Goal: Navigation & Orientation: Find specific page/section

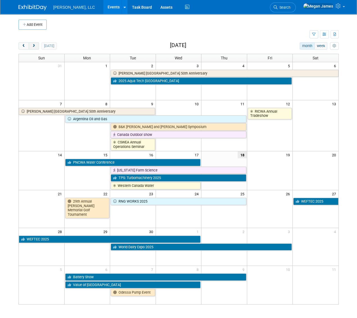
click at [34, 48] on button "next" at bounding box center [34, 45] width 10 height 7
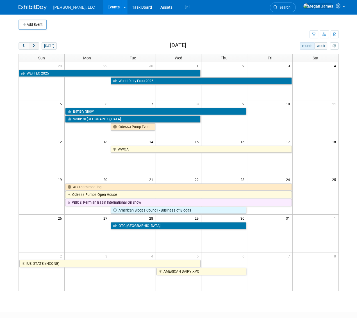
click at [35, 48] on button "next" at bounding box center [34, 45] width 10 height 7
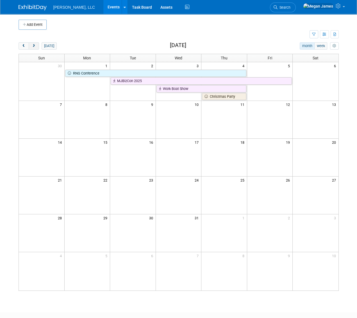
click at [35, 48] on button "next" at bounding box center [34, 45] width 10 height 7
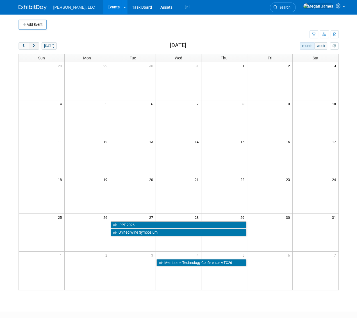
click at [35, 48] on button "next" at bounding box center [34, 45] width 10 height 7
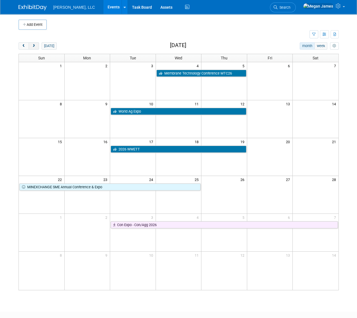
click at [35, 48] on button "next" at bounding box center [34, 45] width 10 height 7
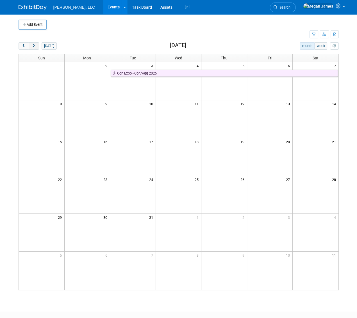
click at [35, 48] on button "next" at bounding box center [34, 45] width 10 height 7
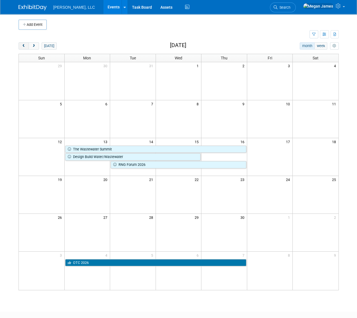
click at [23, 49] on button "prev" at bounding box center [24, 45] width 10 height 7
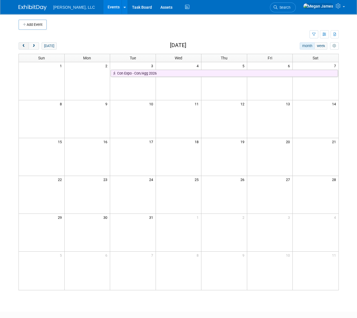
click at [27, 45] on button "prev" at bounding box center [24, 45] width 10 height 7
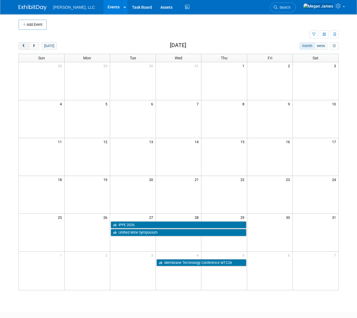
click at [27, 45] on button "prev" at bounding box center [24, 45] width 10 height 7
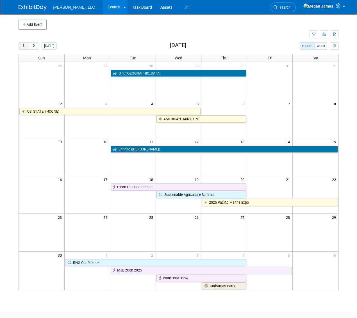
click at [27, 45] on button "prev" at bounding box center [24, 45] width 10 height 7
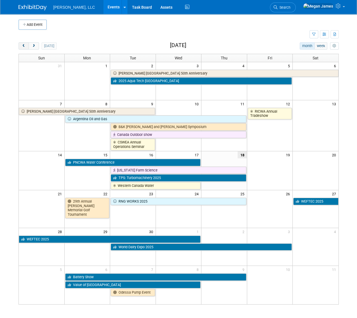
click at [27, 45] on button "prev" at bounding box center [24, 45] width 10 height 7
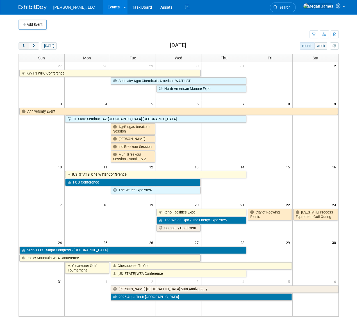
click at [27, 45] on button "prev" at bounding box center [24, 45] width 10 height 7
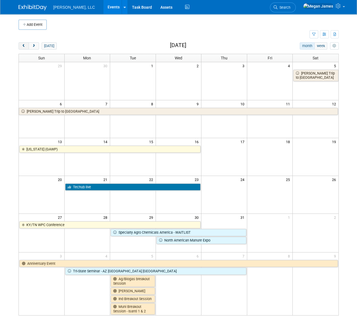
click at [27, 45] on button "prev" at bounding box center [24, 45] width 10 height 7
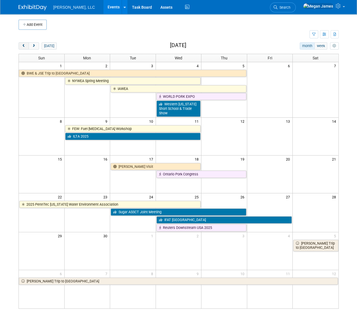
click at [27, 45] on button "prev" at bounding box center [24, 45] width 10 height 7
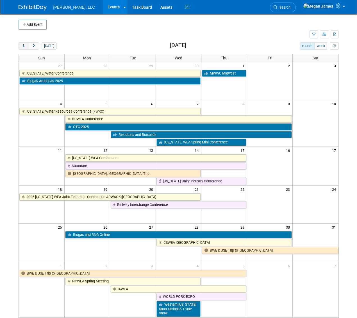
click at [27, 45] on button "prev" at bounding box center [24, 45] width 10 height 7
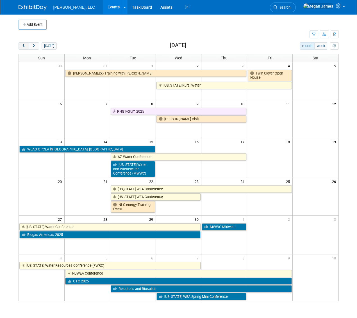
click at [27, 45] on button "prev" at bounding box center [24, 45] width 10 height 7
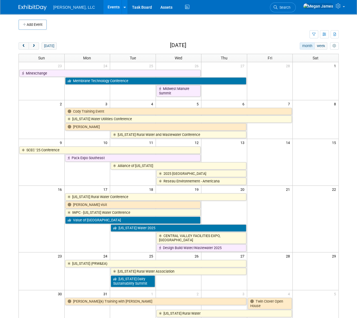
click at [8, 315] on body "[PERSON_NAME], LLC Events Add Event Bulk Upload Events Shareable Event Boards R…" at bounding box center [178, 159] width 357 height 318
